Goal: Information Seeking & Learning: Stay updated

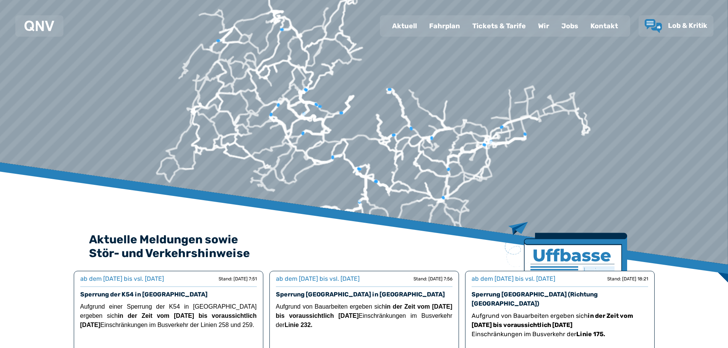
click at [537, 128] on g at bounding box center [519, 122] width 36 height 11
click at [537, 128] on icon at bounding box center [519, 122] width 36 height 11
click at [410, 27] on div "Aktuell" at bounding box center [404, 26] width 37 height 20
select select "*"
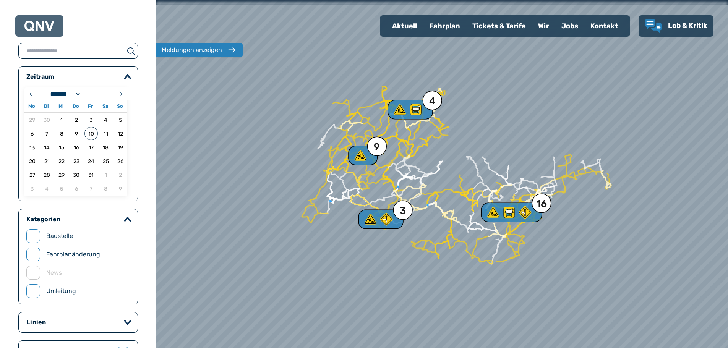
click at [410, 27] on div "Aktuell" at bounding box center [404, 26] width 37 height 20
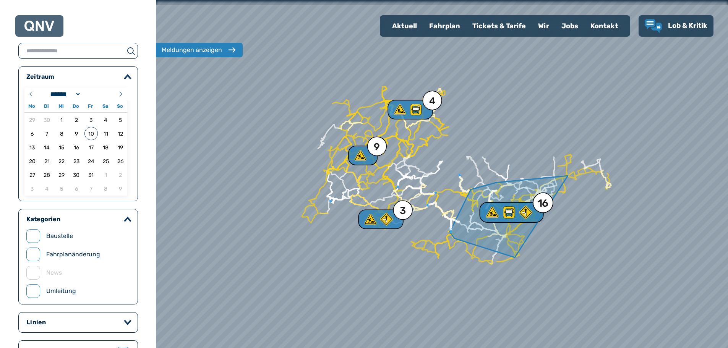
click at [501, 213] on icon at bounding box center [508, 212] width 14 height 14
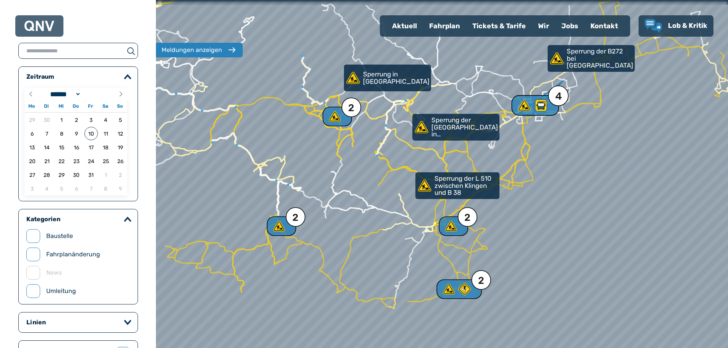
click at [556, 96] on div "4" at bounding box center [558, 96] width 6 height 10
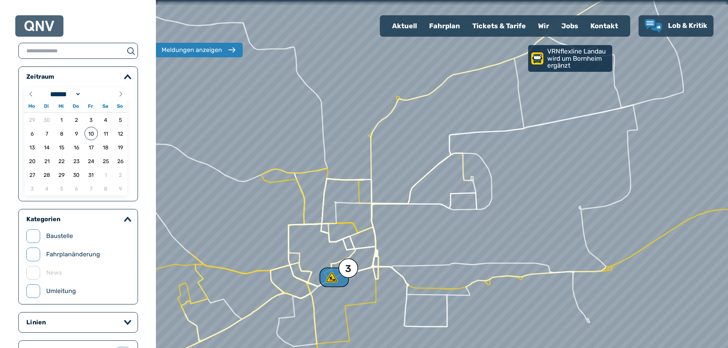
drag, startPoint x: 566, startPoint y: 183, endPoint x: 279, endPoint y: 196, distance: 287.9
click at [277, 198] on div at bounding box center [442, 173] width 686 height 417
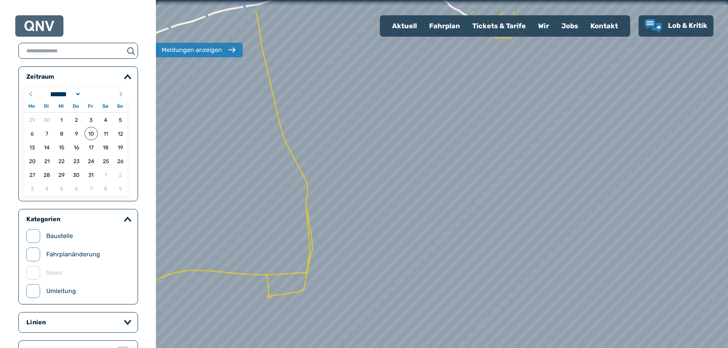
drag, startPoint x: 636, startPoint y: 142, endPoint x: 390, endPoint y: 190, distance: 250.8
click at [385, 192] on div at bounding box center [409, 183] width 686 height 417
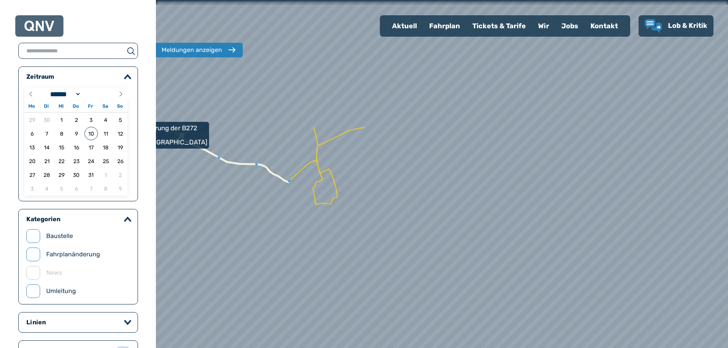
drag, startPoint x: 488, startPoint y: 123, endPoint x: 362, endPoint y: 254, distance: 181.0
click at [326, 288] on div at bounding box center [477, 190] width 686 height 417
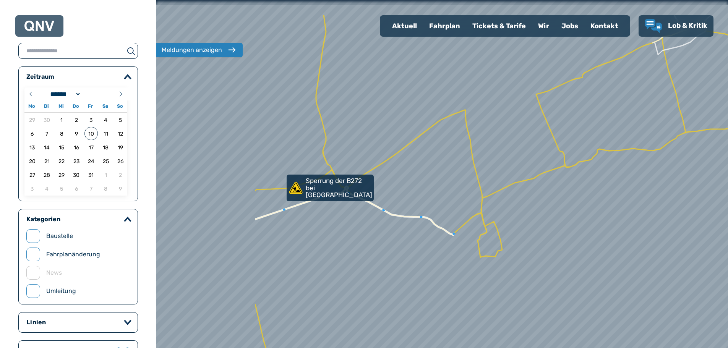
drag, startPoint x: 434, startPoint y: 197, endPoint x: 523, endPoint y: 218, distance: 91.9
click at [523, 218] on div at bounding box center [442, 173] width 686 height 417
click at [293, 188] on use at bounding box center [294, 187] width 14 height 13
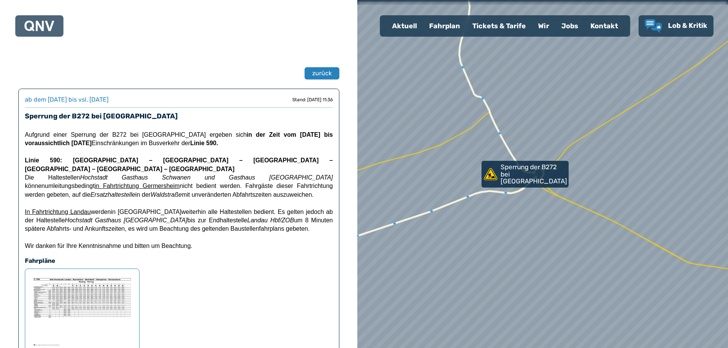
click at [112, 209] on span "werden in [GEOGRAPHIC_DATA] weiterhin alle Haltestellen bedient. Es gelten jedo…" at bounding box center [179, 221] width 308 height 24
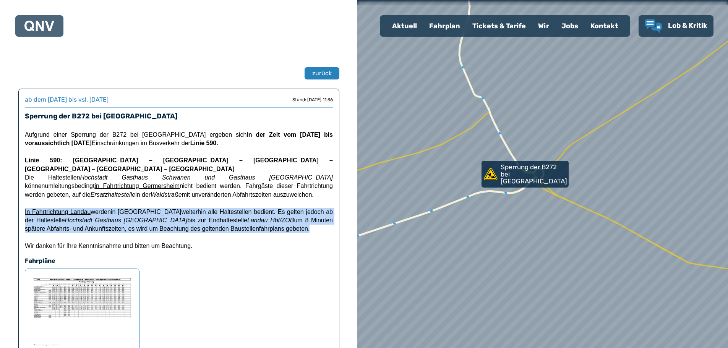
click at [112, 209] on span "werden in [GEOGRAPHIC_DATA] weiterhin alle Haltestellen bedient. Es gelten jedo…" at bounding box center [179, 221] width 308 height 24
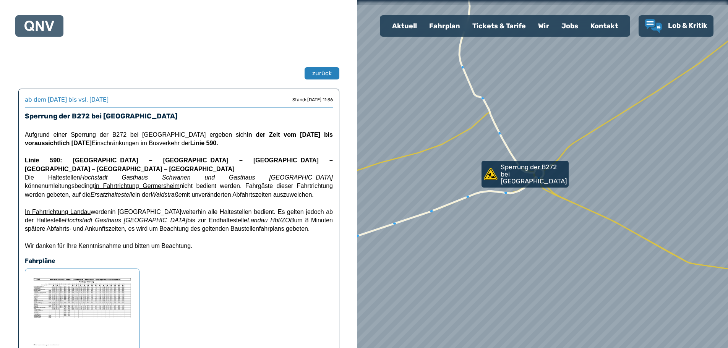
click at [112, 209] on span "werden in [GEOGRAPHIC_DATA] weiterhin alle Haltestellen bedient. Es gelten jedo…" at bounding box center [179, 221] width 308 height 24
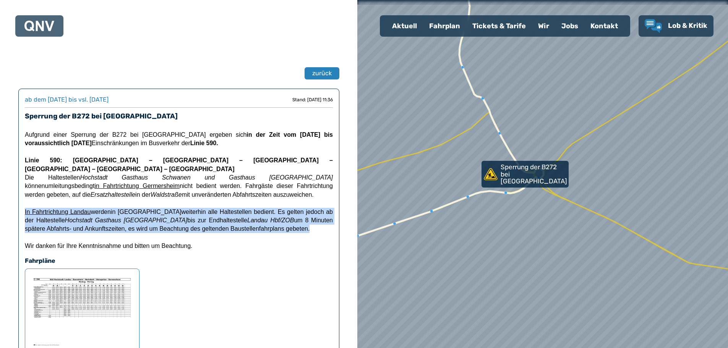
click at [112, 209] on span "werden in [GEOGRAPHIC_DATA] weiterhin alle Haltestellen bedient. Es gelten jedo…" at bounding box center [179, 221] width 308 height 24
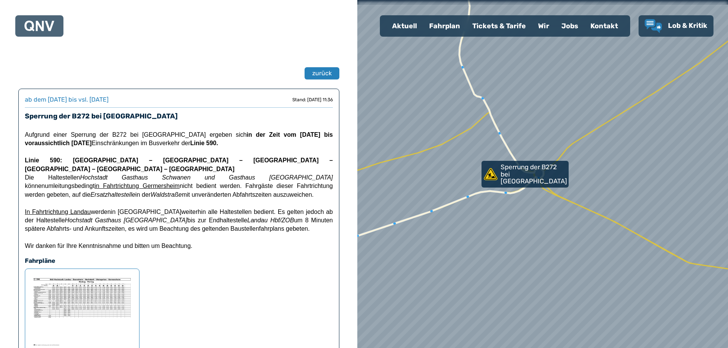
click at [70, 289] on img at bounding box center [82, 311] width 102 height 73
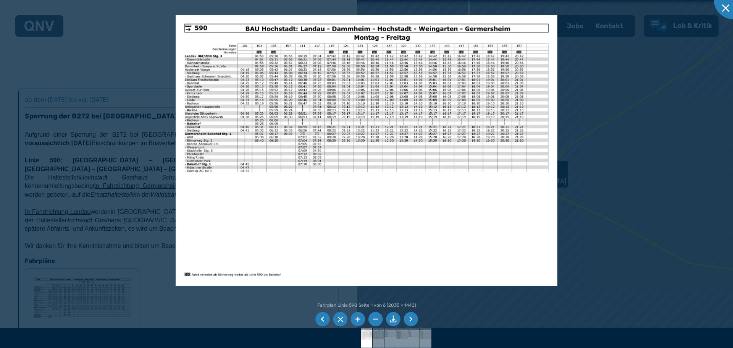
click at [380, 114] on img at bounding box center [367, 150] width 382 height 270
click at [338, 110] on img at bounding box center [367, 150] width 382 height 270
click at [412, 319] on li at bounding box center [411, 319] width 15 height 15
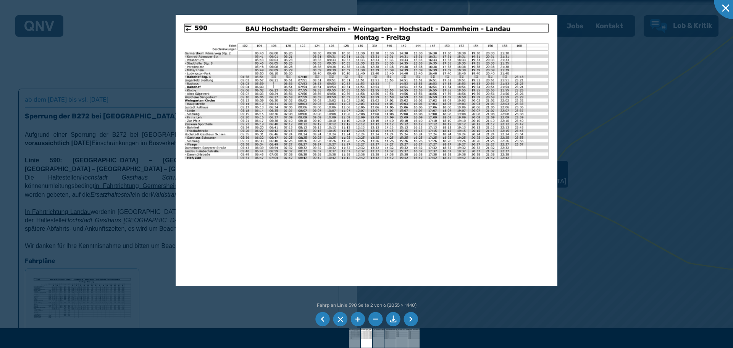
click at [412, 319] on li at bounding box center [411, 319] width 15 height 15
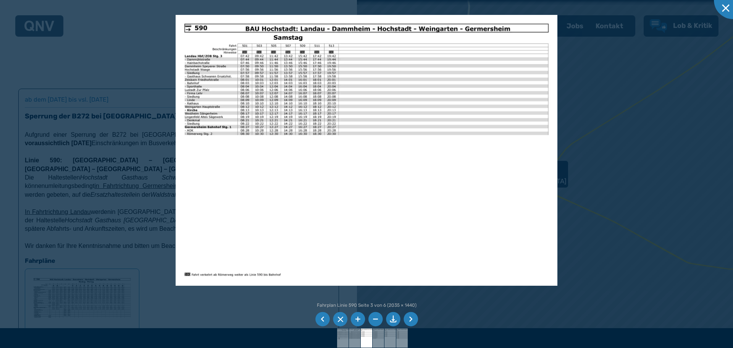
click at [409, 321] on li at bounding box center [411, 319] width 15 height 15
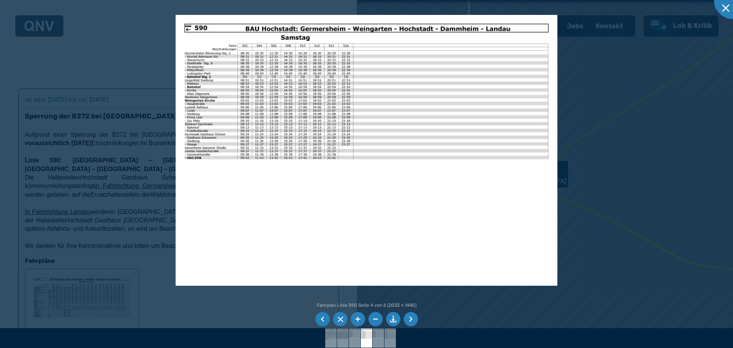
click at [409, 321] on li at bounding box center [411, 319] width 15 height 15
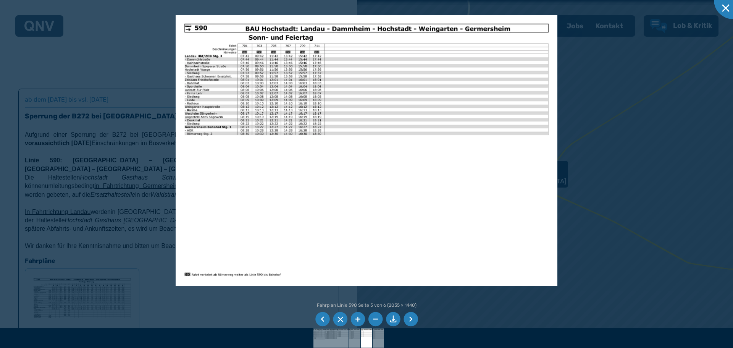
click at [409, 321] on li at bounding box center [411, 319] width 15 height 15
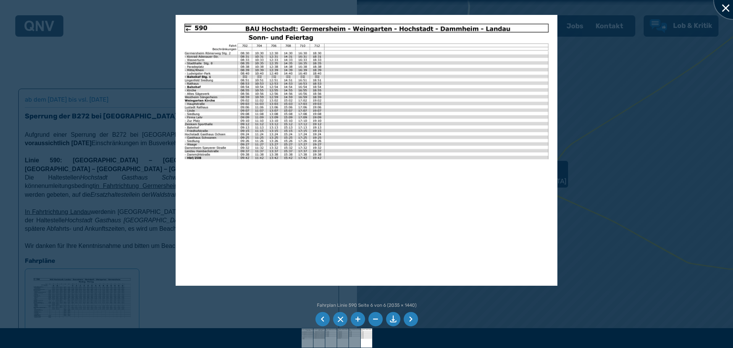
click at [726, 6] on div at bounding box center [733, 0] width 38 height 38
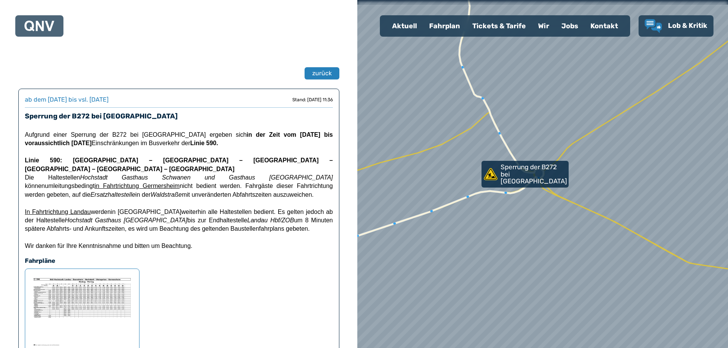
click at [233, 132] on strong "in der Zeit vom [DATE] bis voraussichtlich [DATE]" at bounding box center [179, 138] width 308 height 15
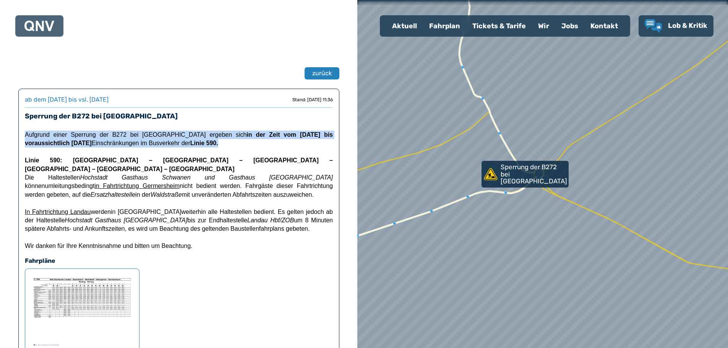
click at [233, 132] on strong "in der Zeit vom [DATE] bis voraussichtlich [DATE]" at bounding box center [179, 138] width 308 height 15
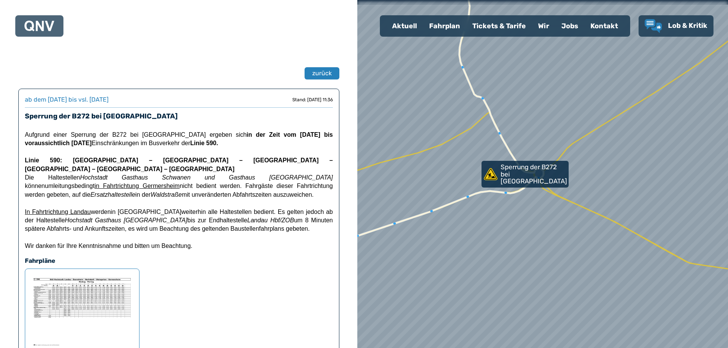
click at [233, 132] on strong "in der Zeit vom [DATE] bis voraussichtlich [DATE]" at bounding box center [179, 138] width 308 height 15
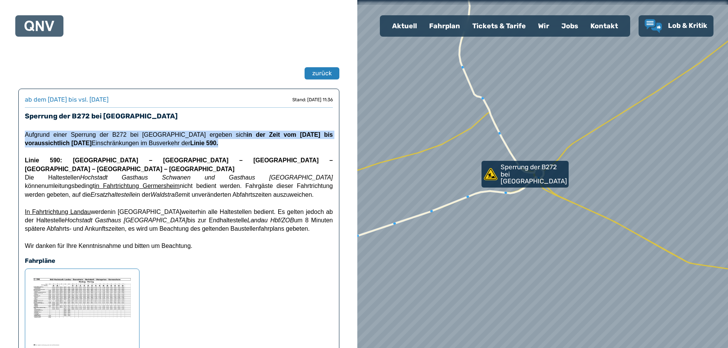
click at [233, 132] on strong "in der Zeit vom [DATE] bis voraussichtlich [DATE]" at bounding box center [179, 138] width 308 height 15
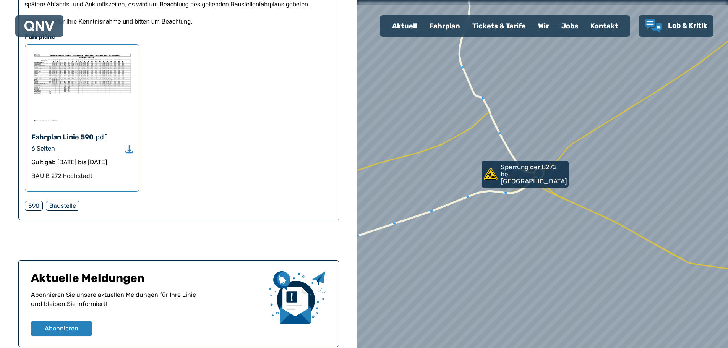
scroll to position [239, 0]
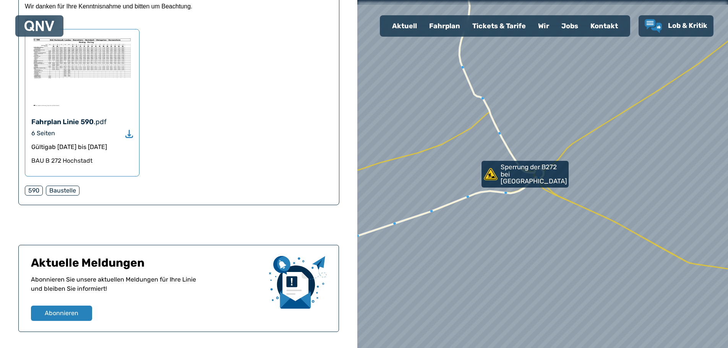
click at [127, 129] on icon "Download" at bounding box center [129, 133] width 8 height 9
